Goal: Task Accomplishment & Management: Use online tool/utility

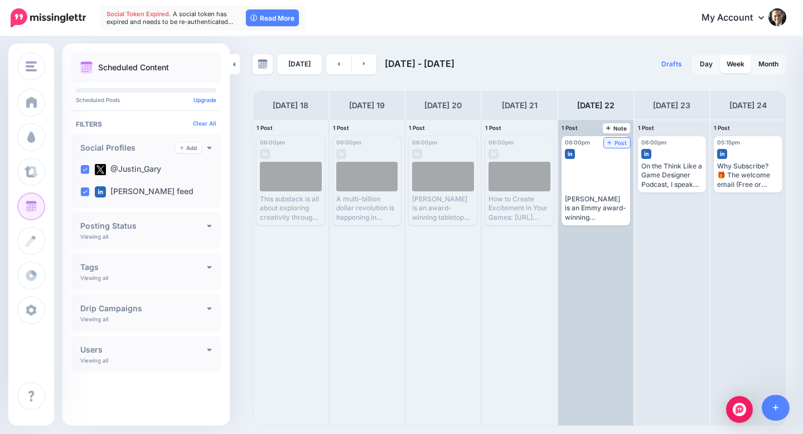
click at [613, 144] on span "Post" at bounding box center [617, 143] width 20 height 6
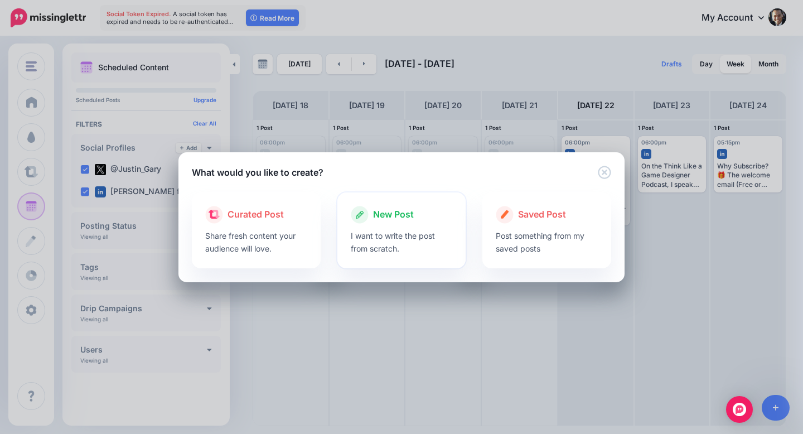
click at [402, 230] on p "I want to write the post from scratch." at bounding box center [402, 242] width 102 height 26
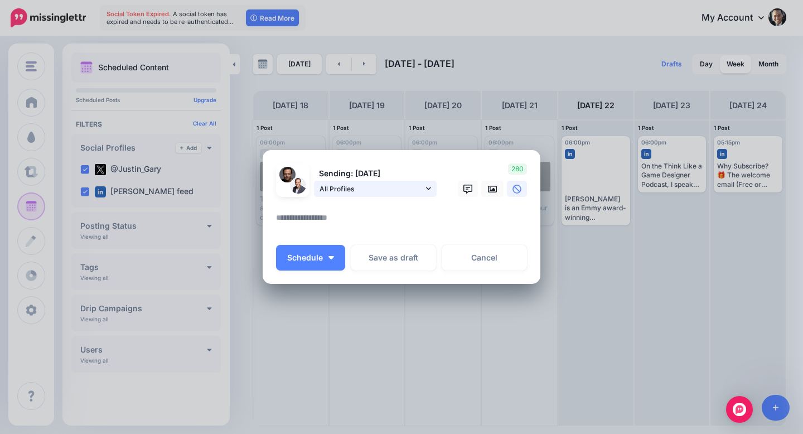
click at [429, 186] on icon at bounding box center [428, 189] width 5 height 8
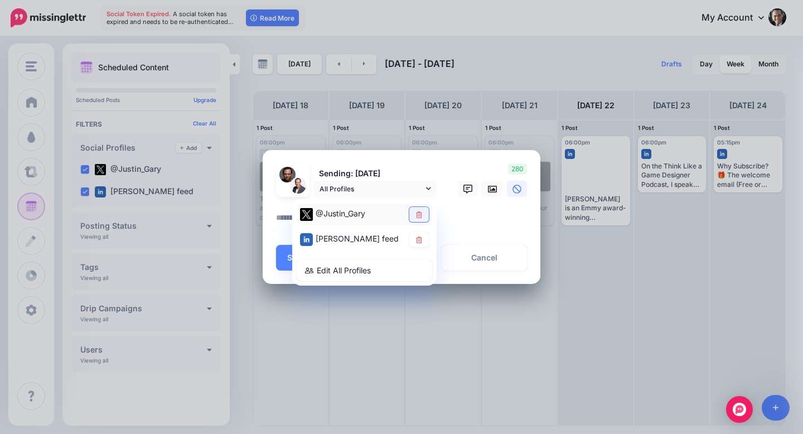
click at [424, 212] on link at bounding box center [419, 214] width 20 height 15
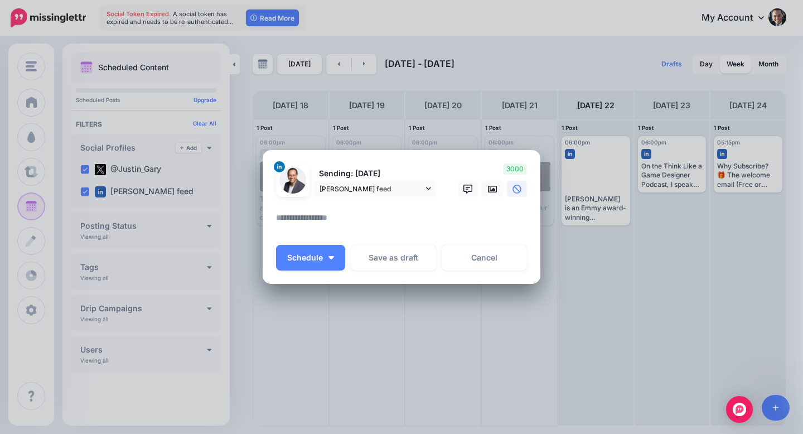
click at [326, 220] on textarea at bounding box center [404, 222] width 257 height 22
paste textarea "**********"
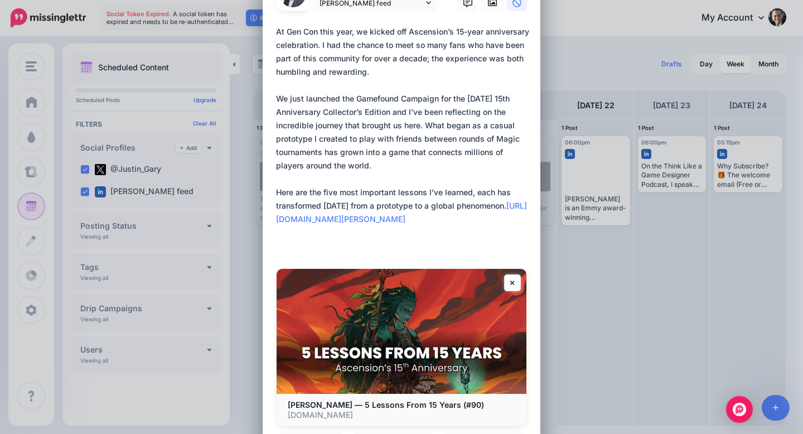
scroll to position [211, 0]
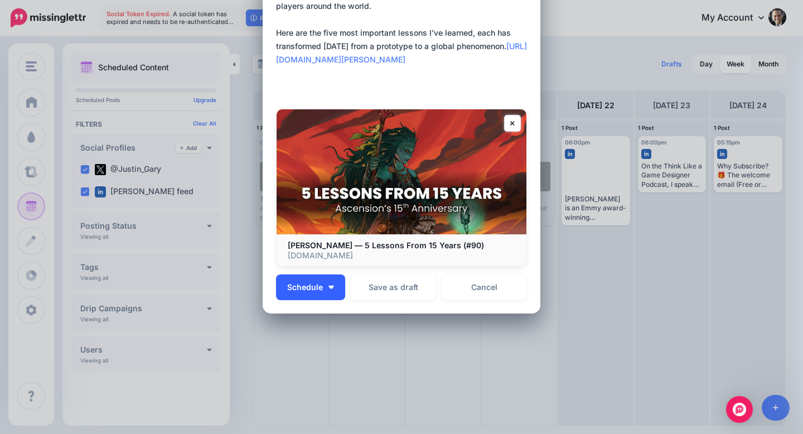
type textarea "**********"
click at [335, 283] on button "Schedule" at bounding box center [310, 287] width 69 height 26
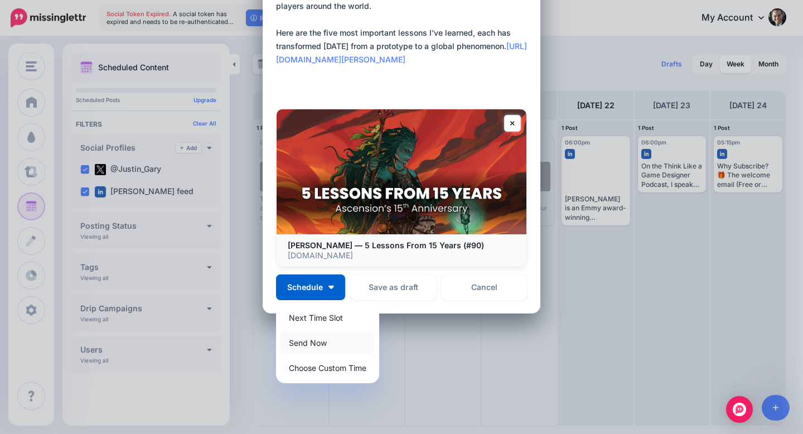
click at [313, 345] on link "Send Now" at bounding box center [328, 343] width 94 height 22
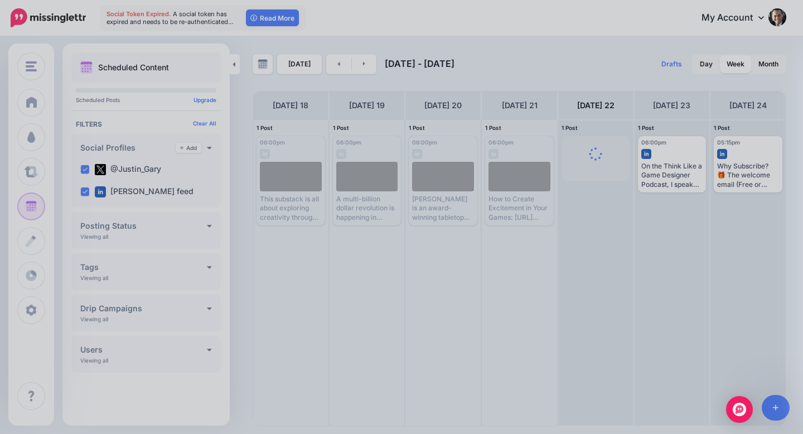
scroll to position [0, 0]
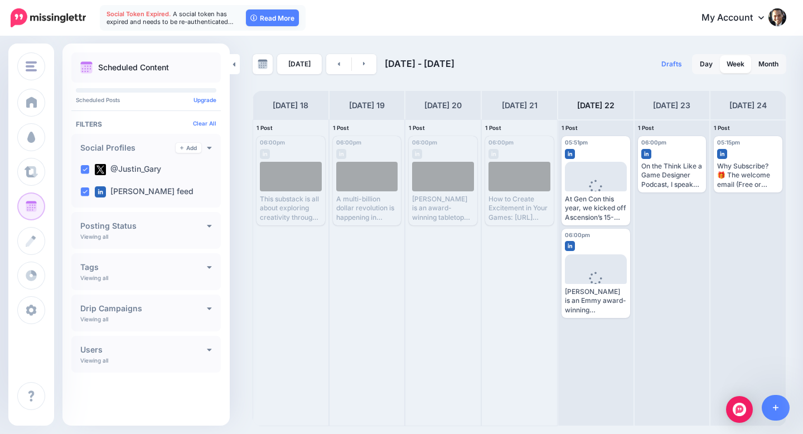
click at [132, 9] on div "Social Token Expired. A social token has expired and needs to be re-authenticat…" at bounding box center [203, 18] width 206 height 26
click at [259, 19] on link "Read More" at bounding box center [272, 17] width 53 height 17
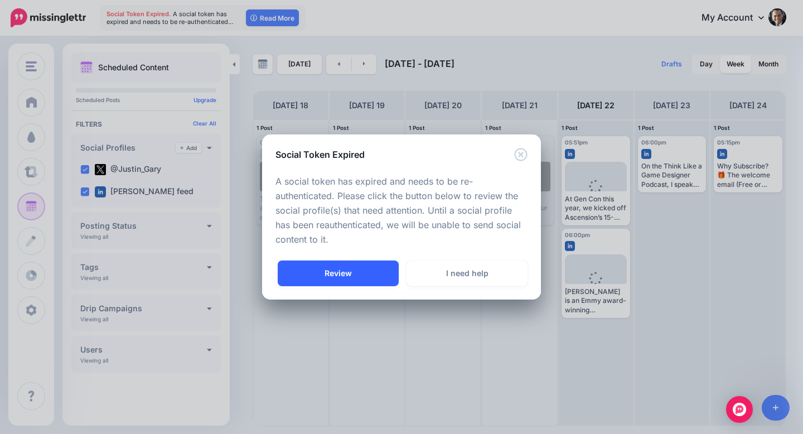
click at [358, 274] on link "Review" at bounding box center [338, 273] width 121 height 26
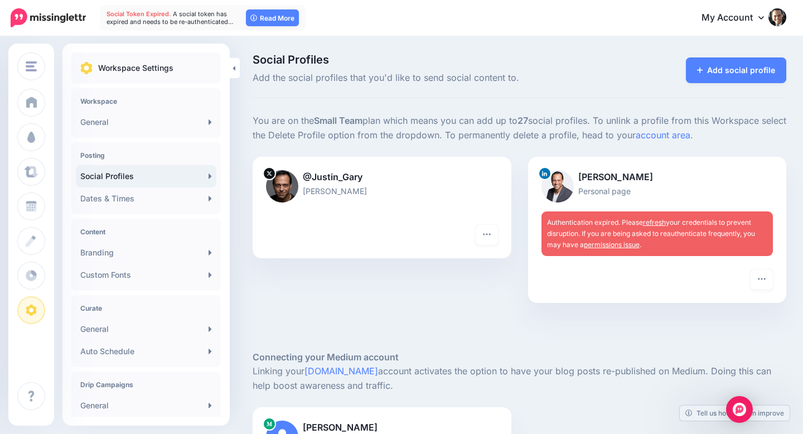
click at [653, 223] on link "refresh" at bounding box center [654, 222] width 23 height 8
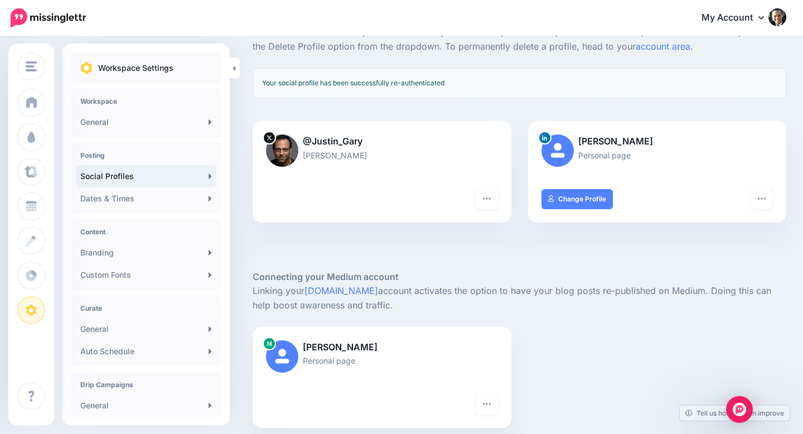
scroll to position [88, 0]
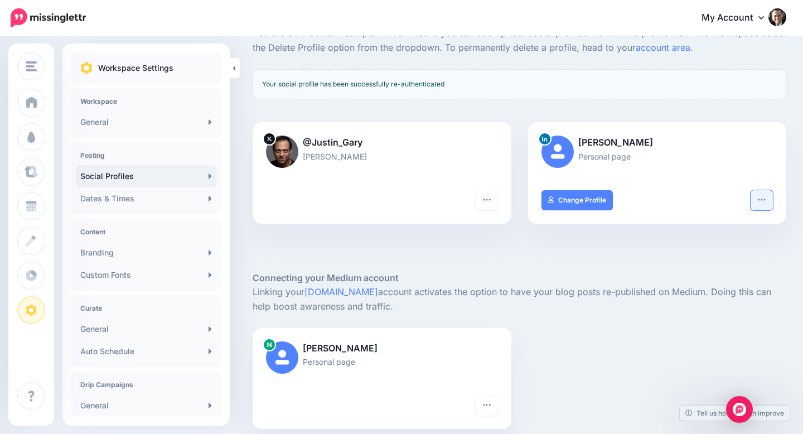
click at [767, 199] on button "button" at bounding box center [762, 200] width 22 height 20
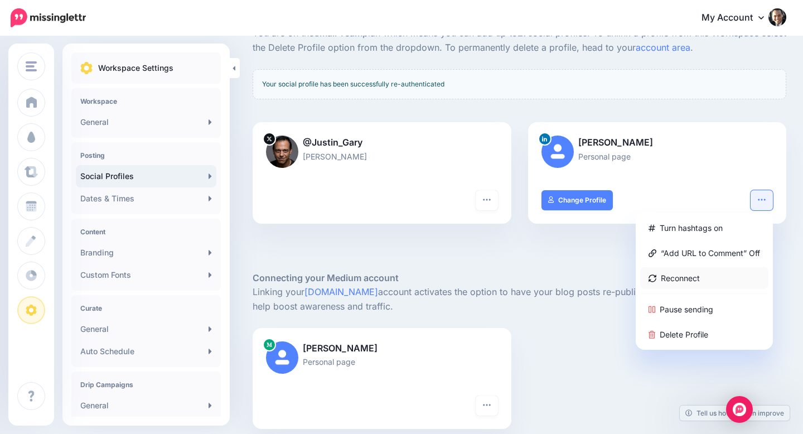
click at [670, 281] on link "Reconnect" at bounding box center [704, 278] width 128 height 22
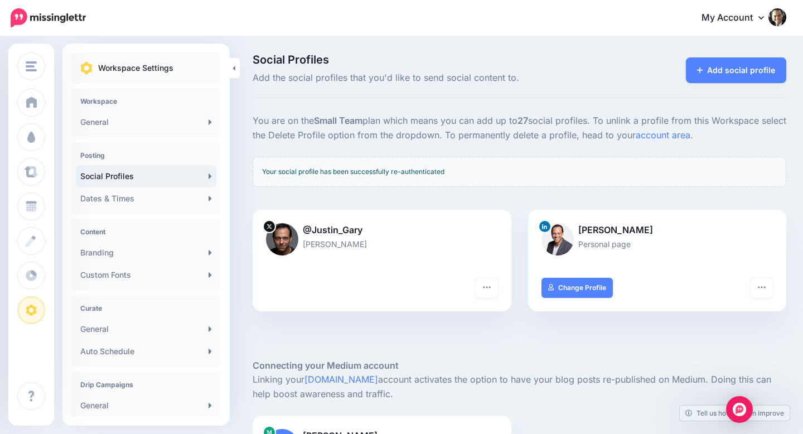
click at [76, 16] on img at bounding box center [48, 17] width 75 height 19
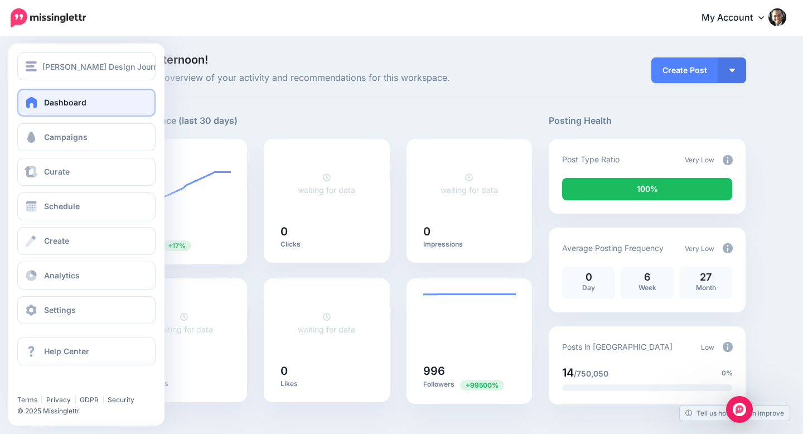
click at [33, 109] on link "Dashboard" at bounding box center [86, 103] width 138 height 28
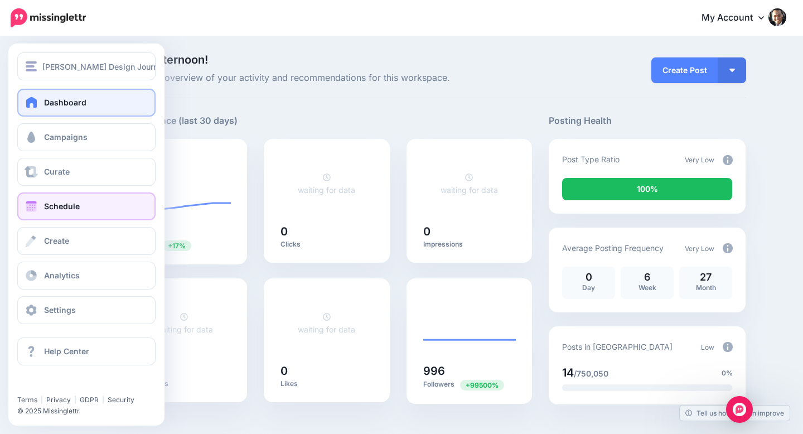
click at [47, 202] on span "Schedule" at bounding box center [62, 205] width 36 height 9
